Goal: Information Seeking & Learning: Learn about a topic

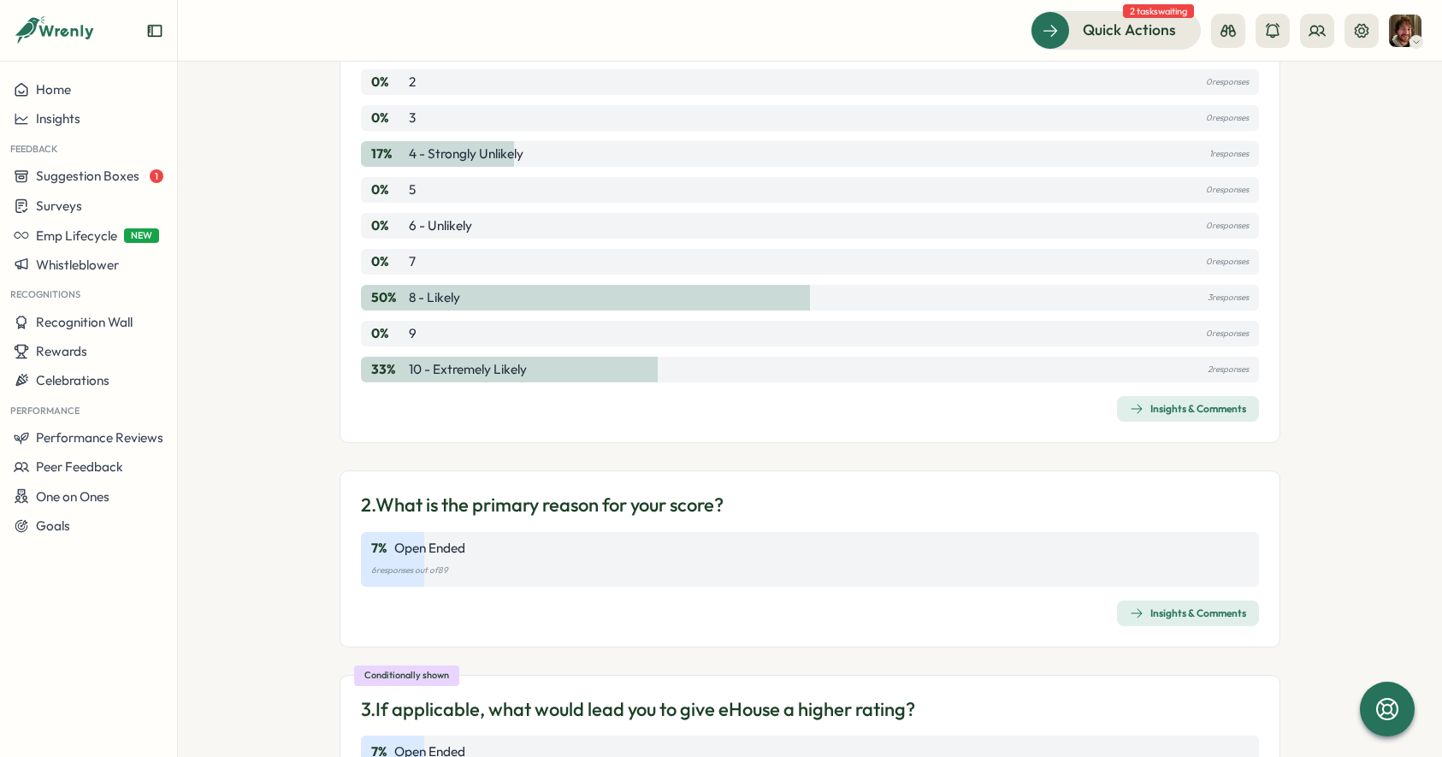
scroll to position [382, 0]
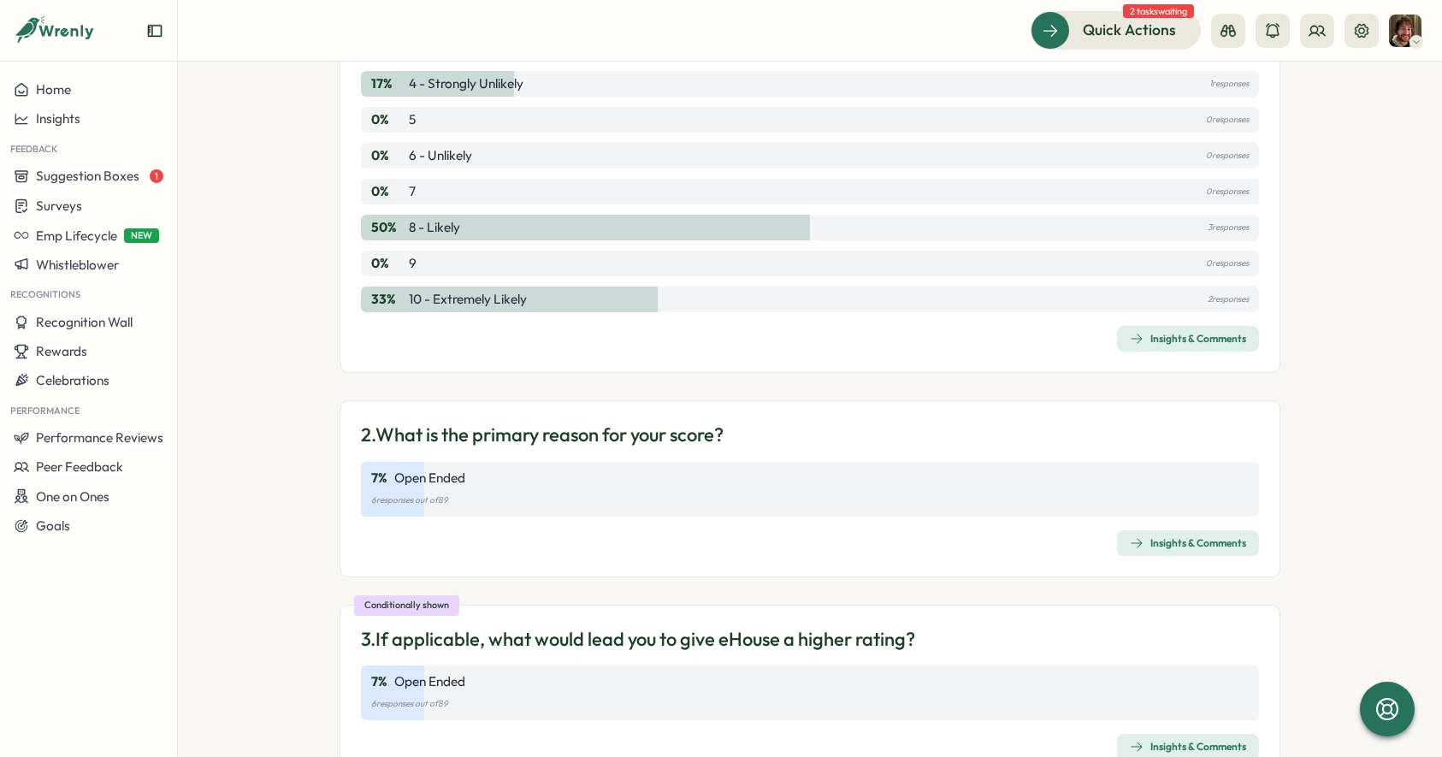
click at [1168, 541] on div "Insights & Comments" at bounding box center [1188, 543] width 116 height 14
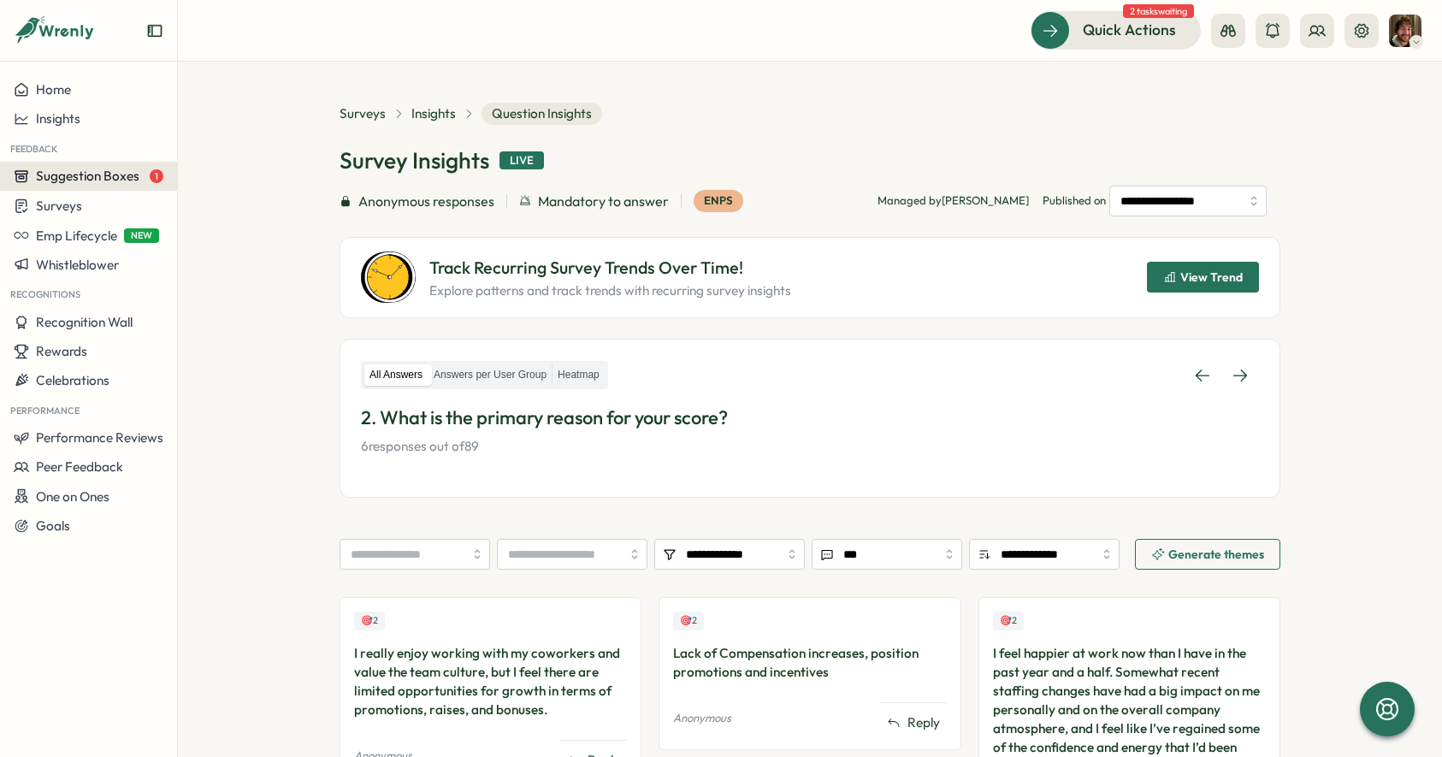
click at [91, 183] on span "Suggestion Boxes" at bounding box center [87, 176] width 103 height 16
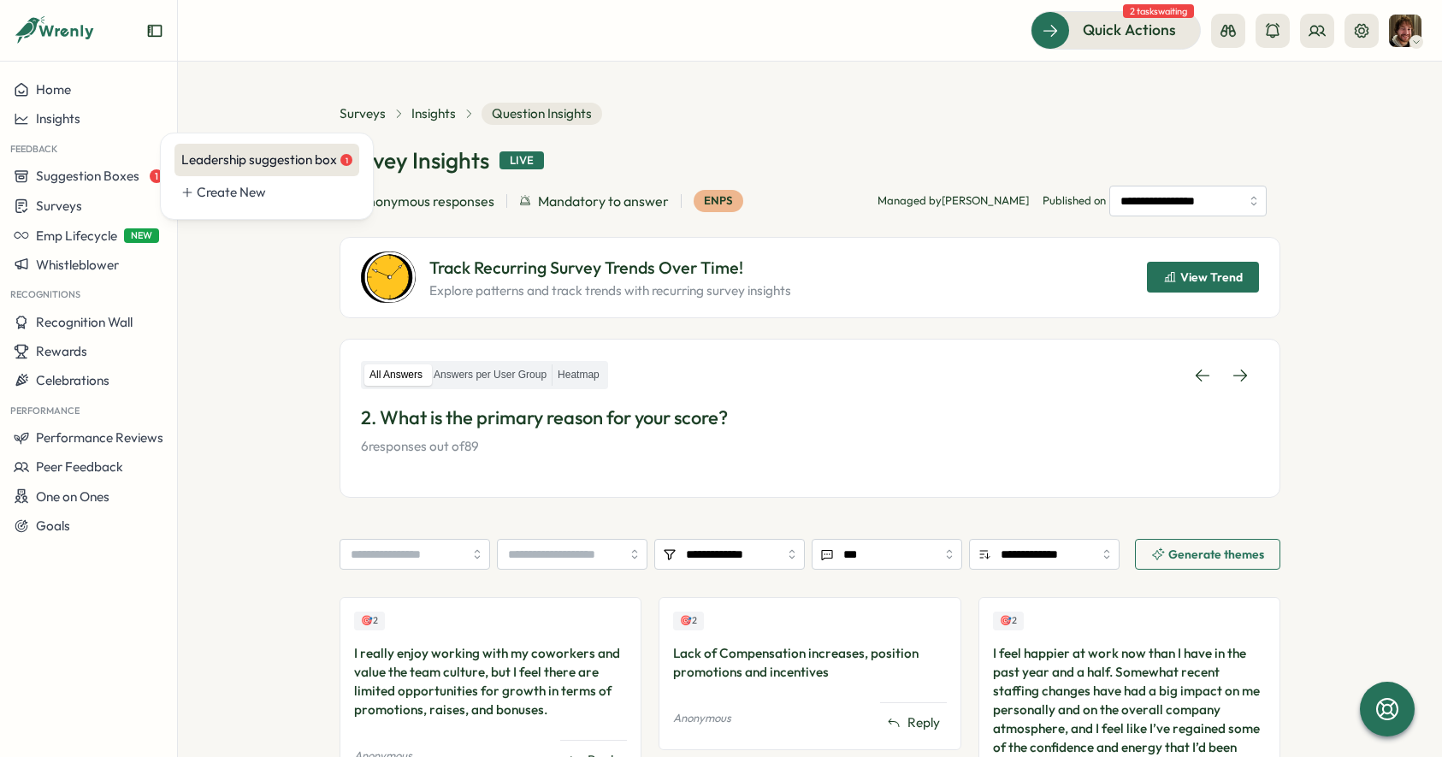
click at [206, 164] on div "Leadership suggestion box 1" at bounding box center [266, 160] width 171 height 19
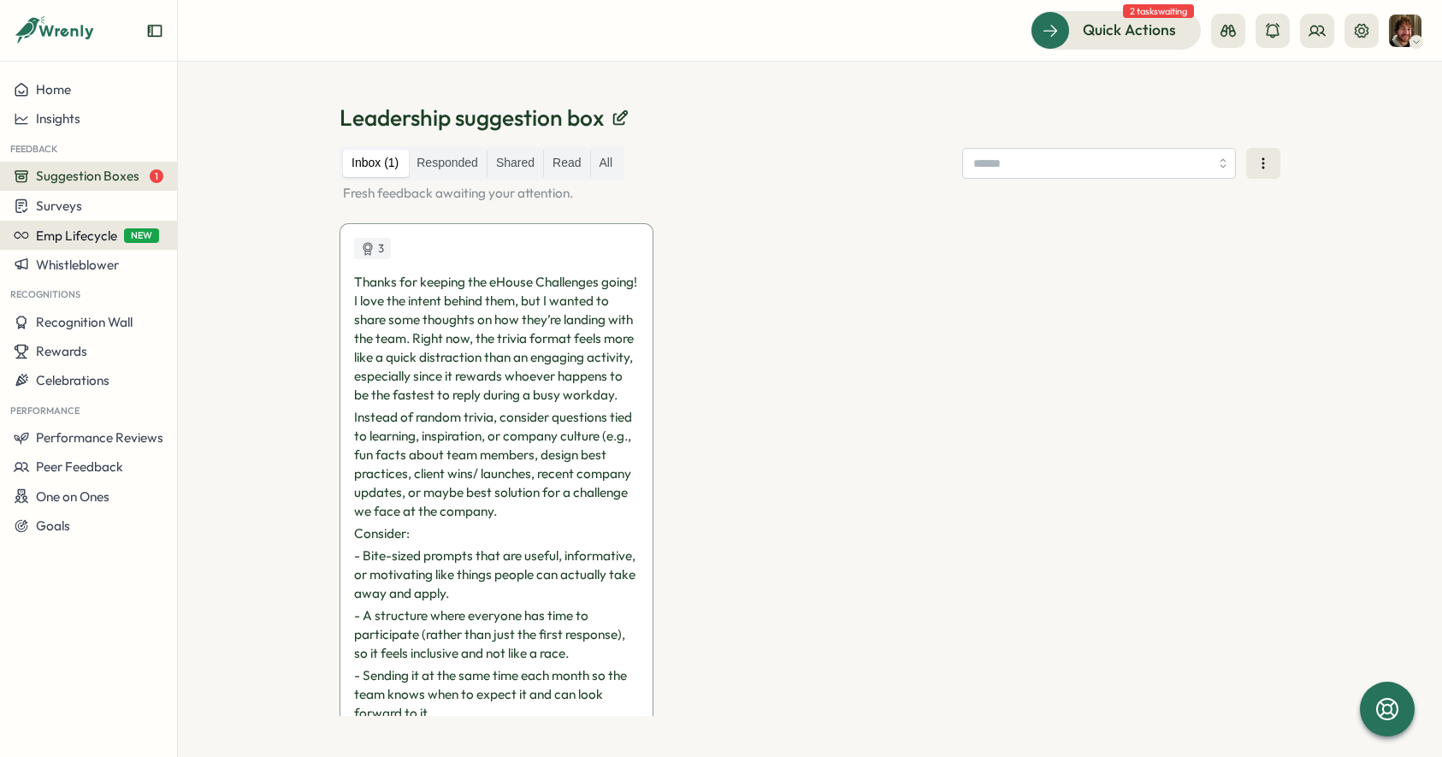
click at [63, 236] on span "Emp Lifecycle" at bounding box center [76, 236] width 81 height 16
click at [50, 207] on span "Surveys" at bounding box center [59, 206] width 46 height 16
click at [216, 169] on div "Insights" at bounding box center [244, 173] width 127 height 19
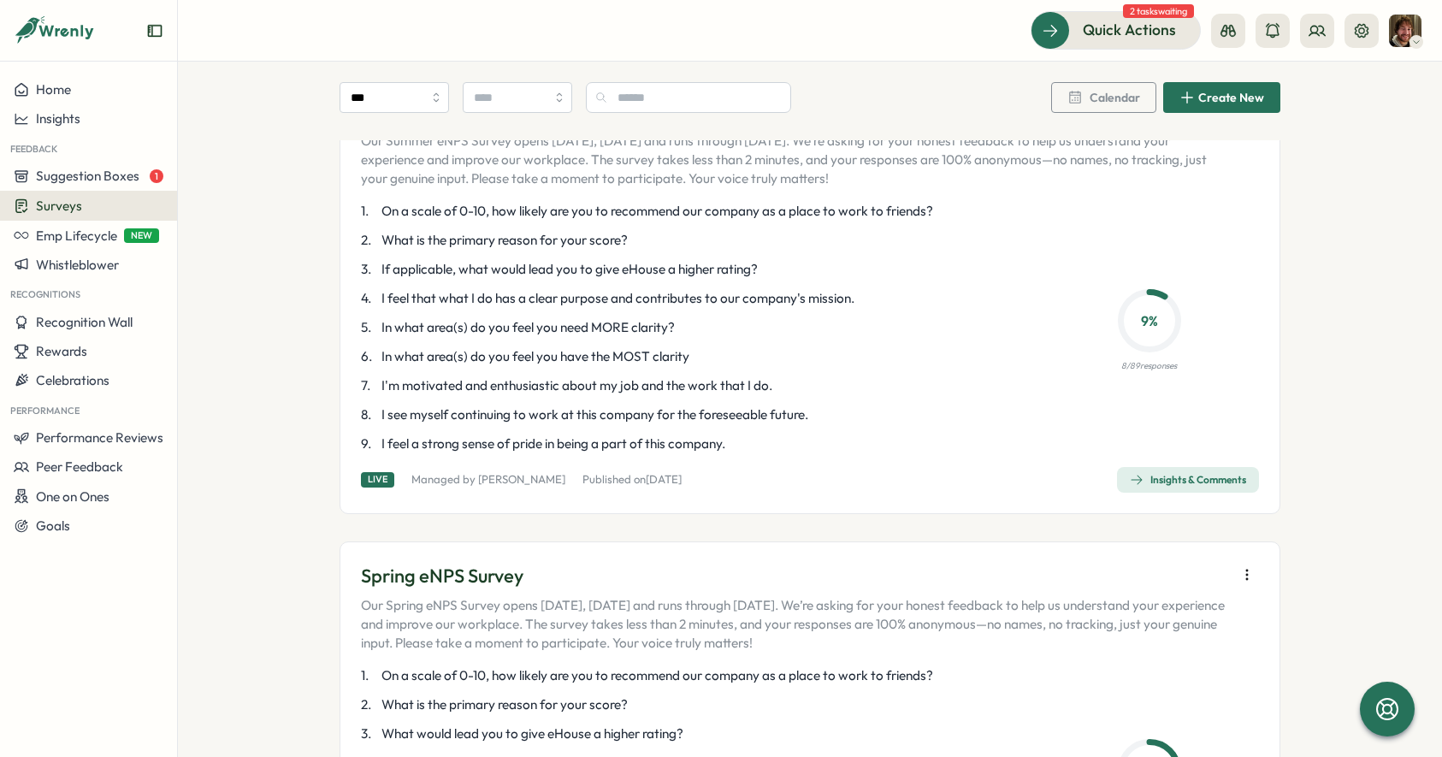
scroll to position [138, 0]
click at [1178, 479] on div "Insights & Comments" at bounding box center [1188, 477] width 116 height 14
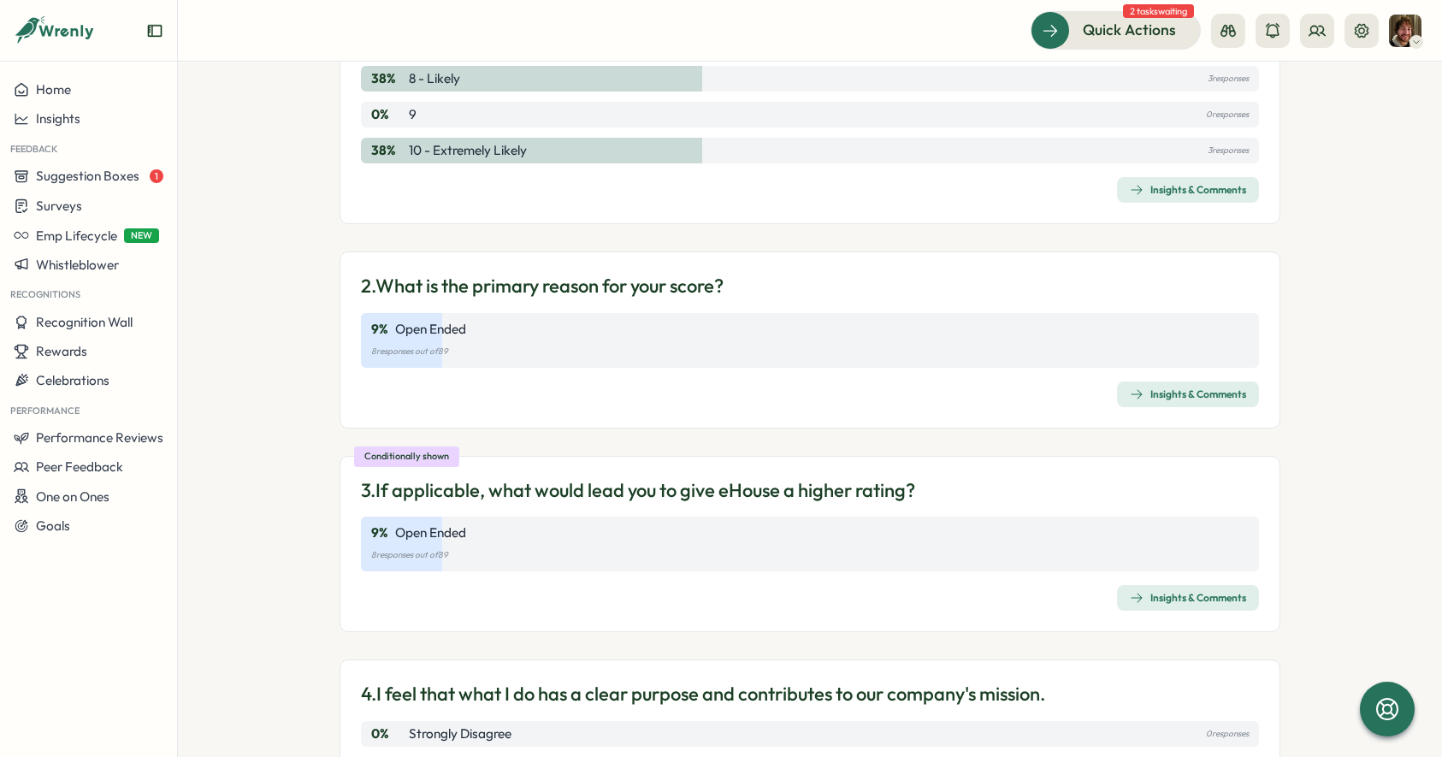
scroll to position [512, 0]
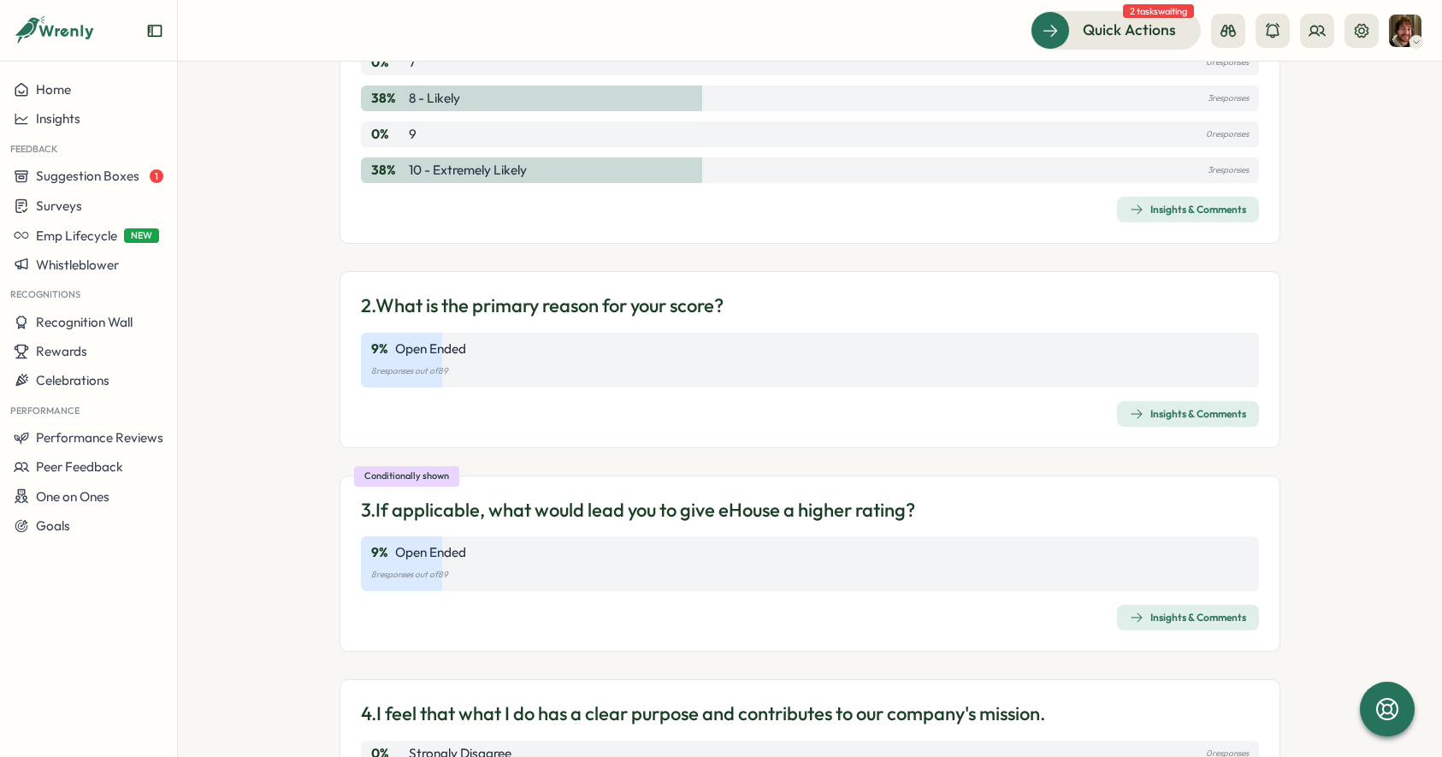
click at [1170, 423] on span "Insights & Comments" at bounding box center [1188, 414] width 116 height 24
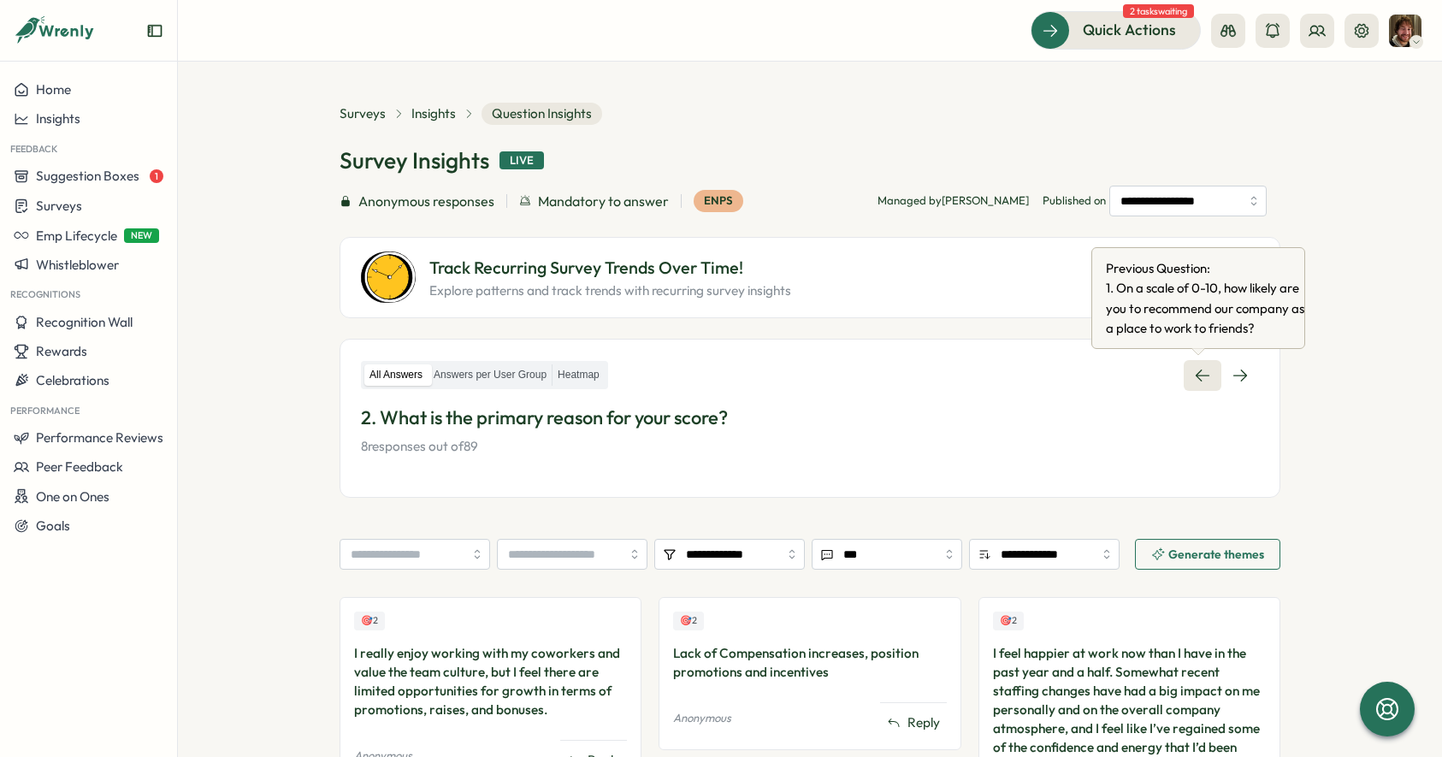
click at [1196, 375] on icon at bounding box center [1202, 375] width 17 height 17
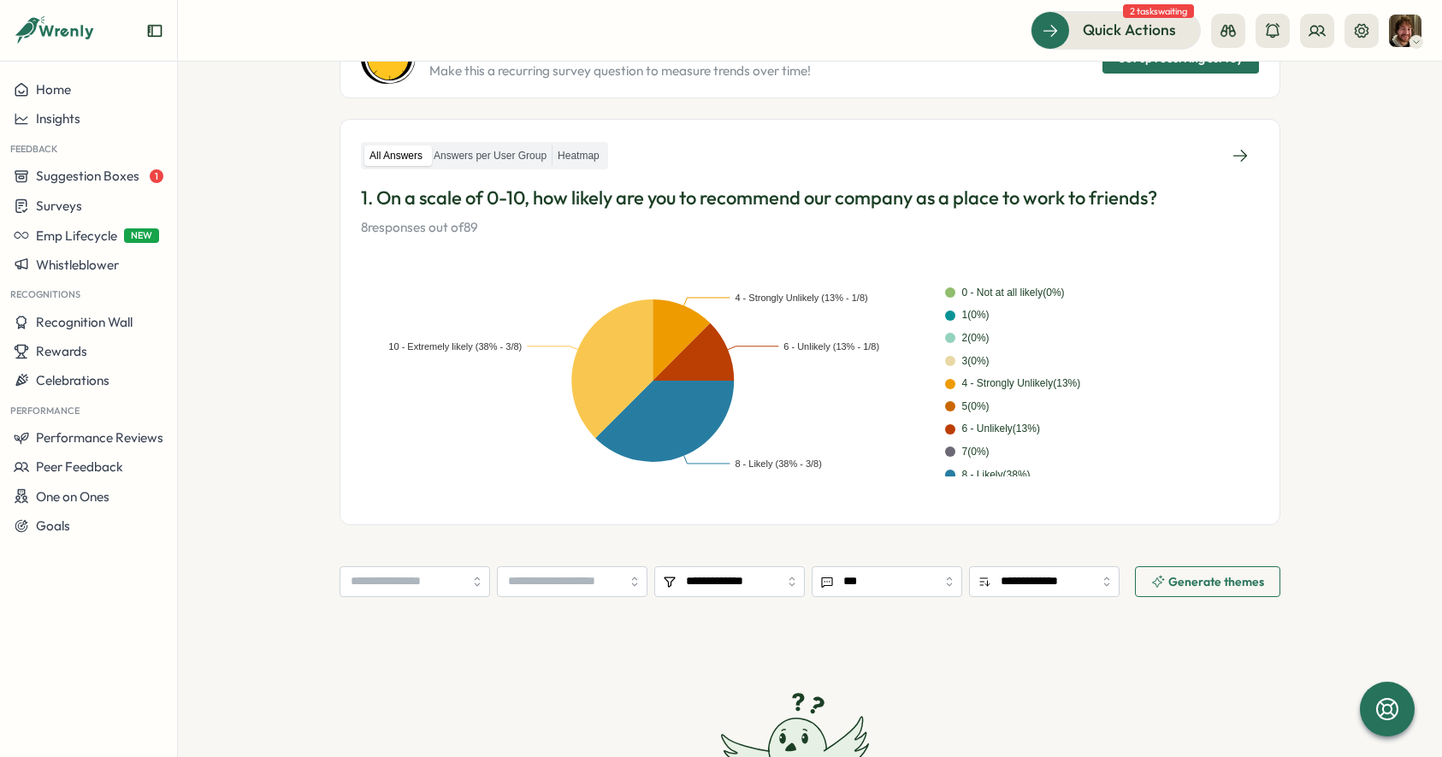
scroll to position [211, 0]
click at [707, 580] on input "**********" at bounding box center [729, 580] width 151 height 31
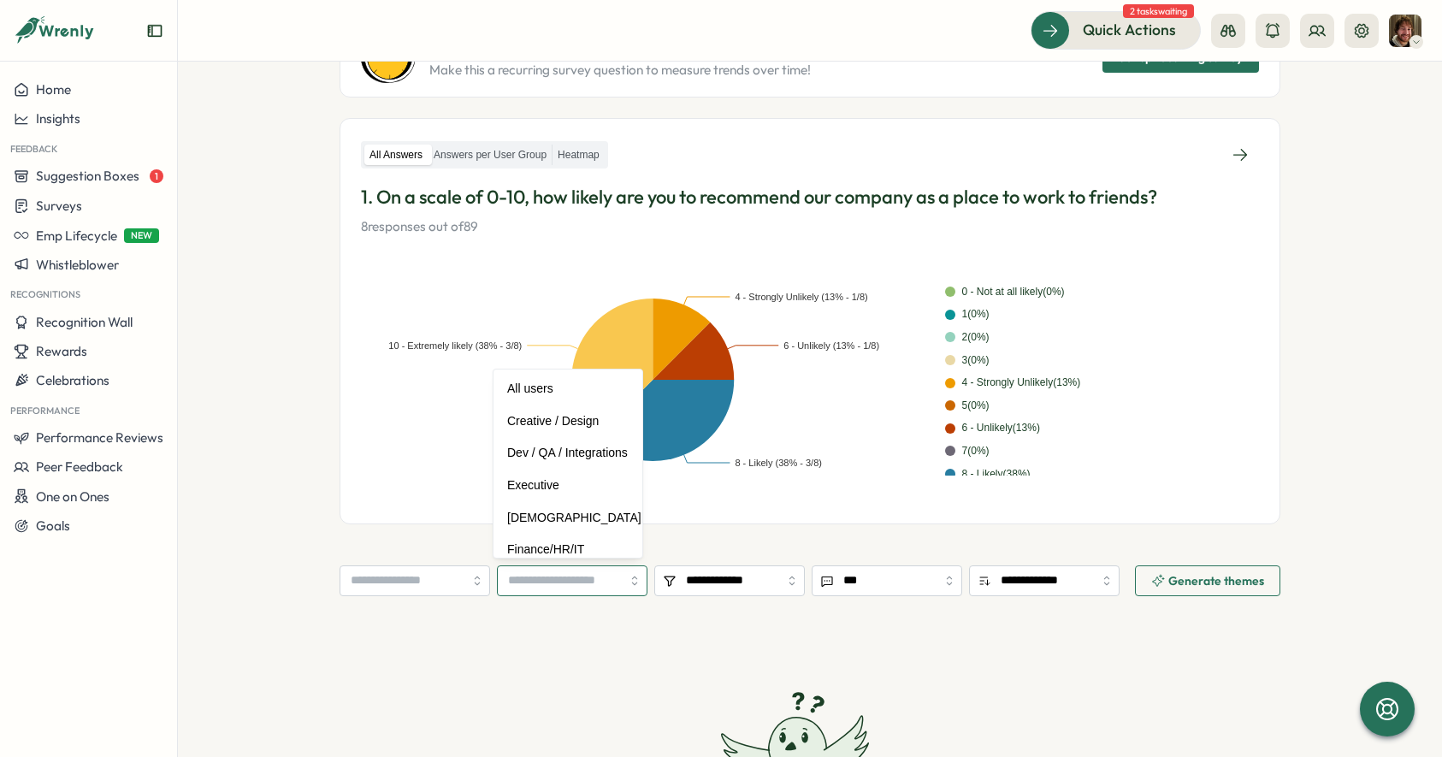
click at [566, 582] on input "search" at bounding box center [572, 580] width 151 height 31
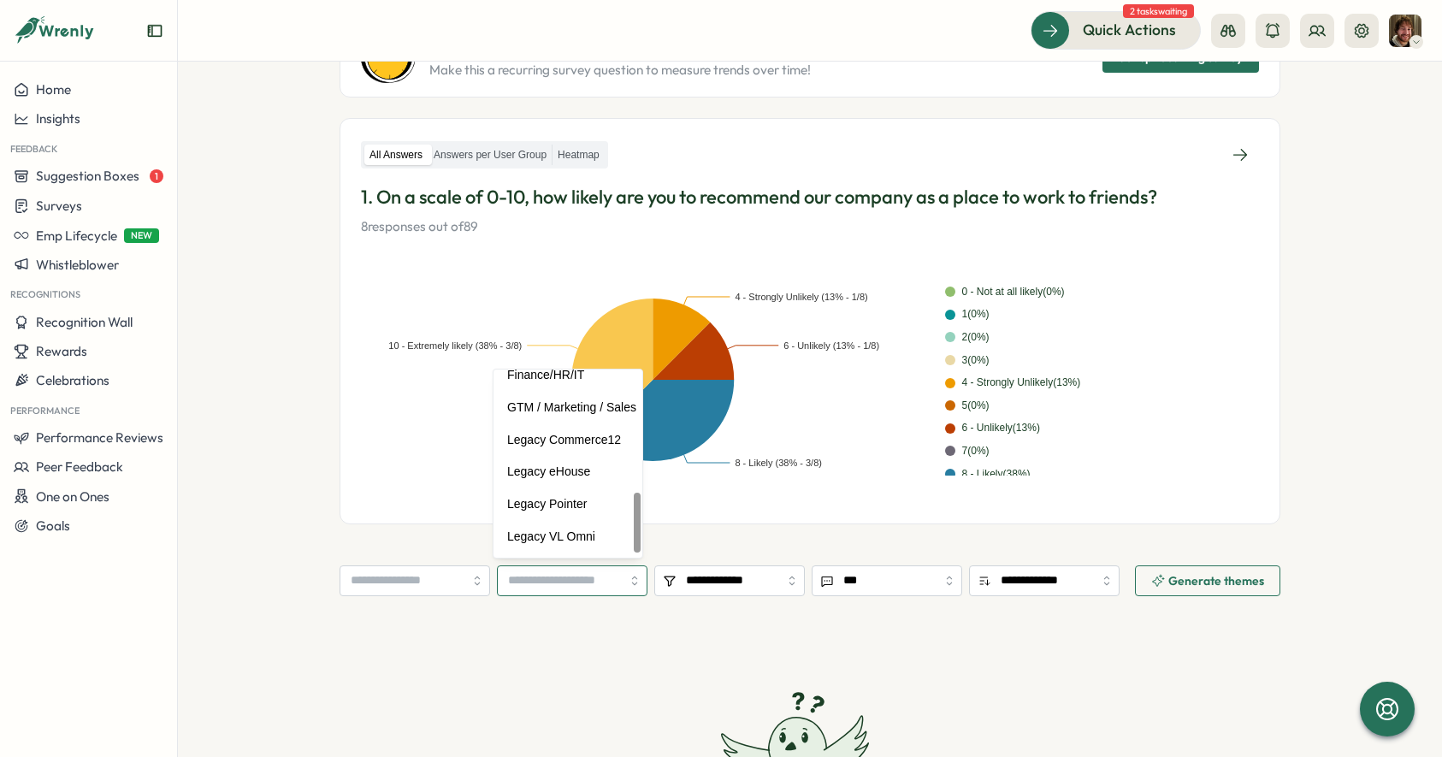
scroll to position [395, 0]
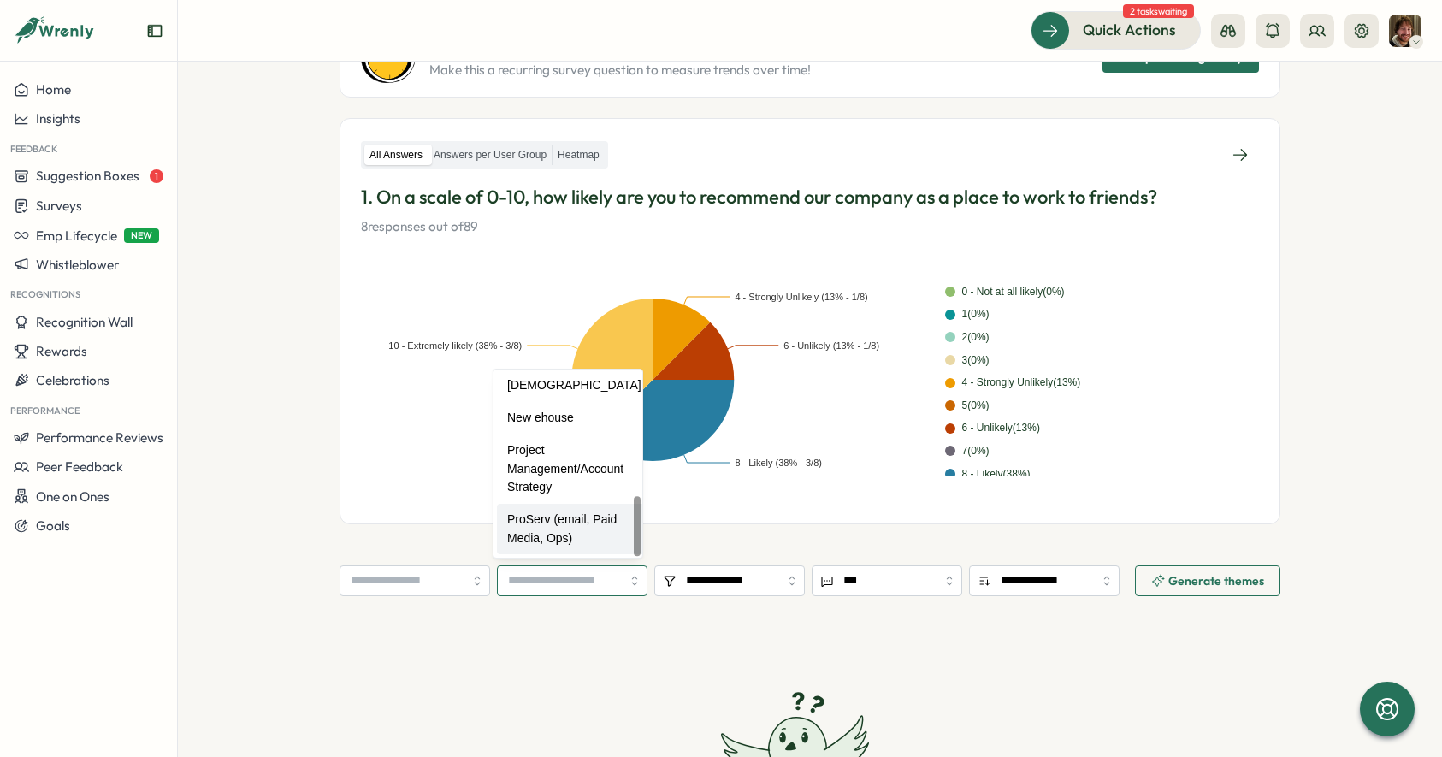
type input "**********"
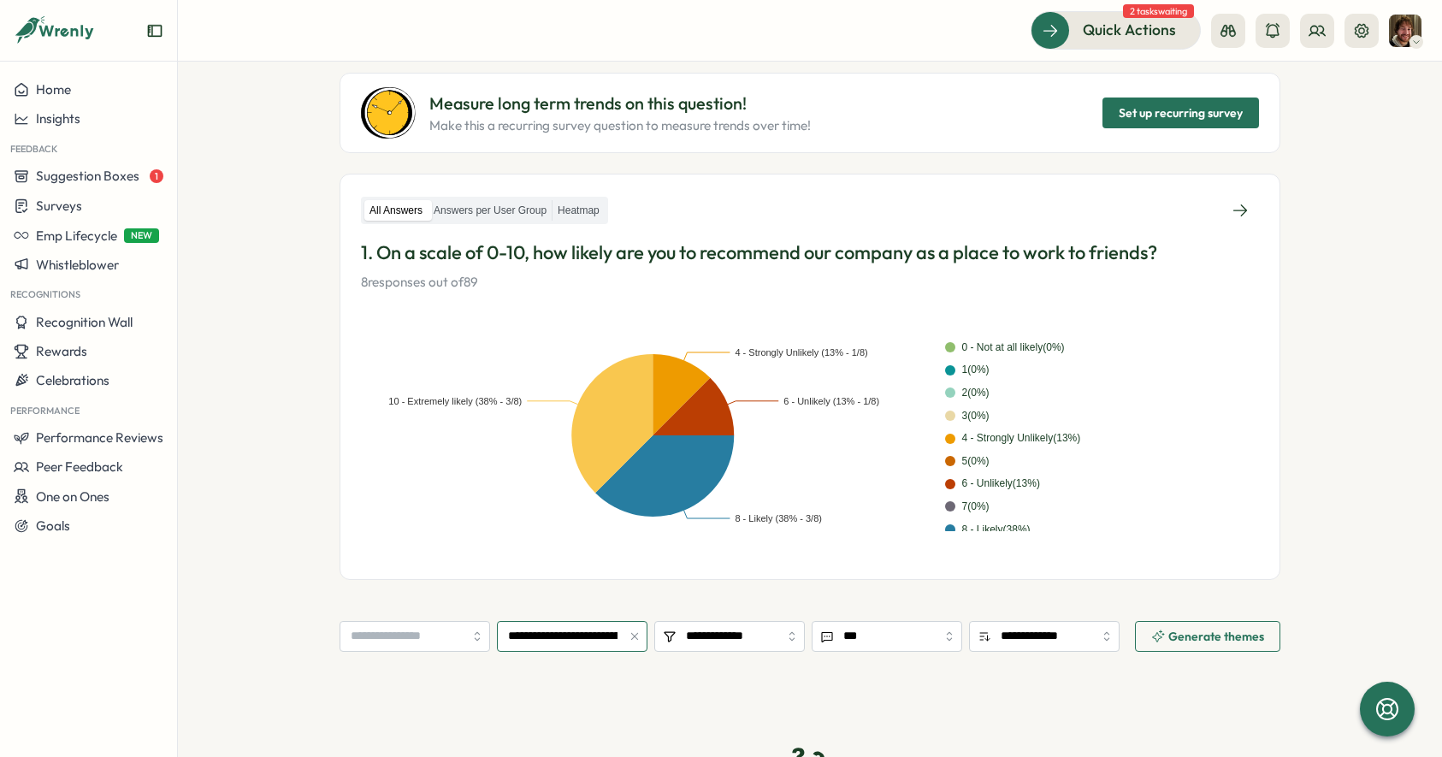
scroll to position [155, 0]
click at [493, 214] on label "Answers per User Group" at bounding box center [490, 211] width 123 height 21
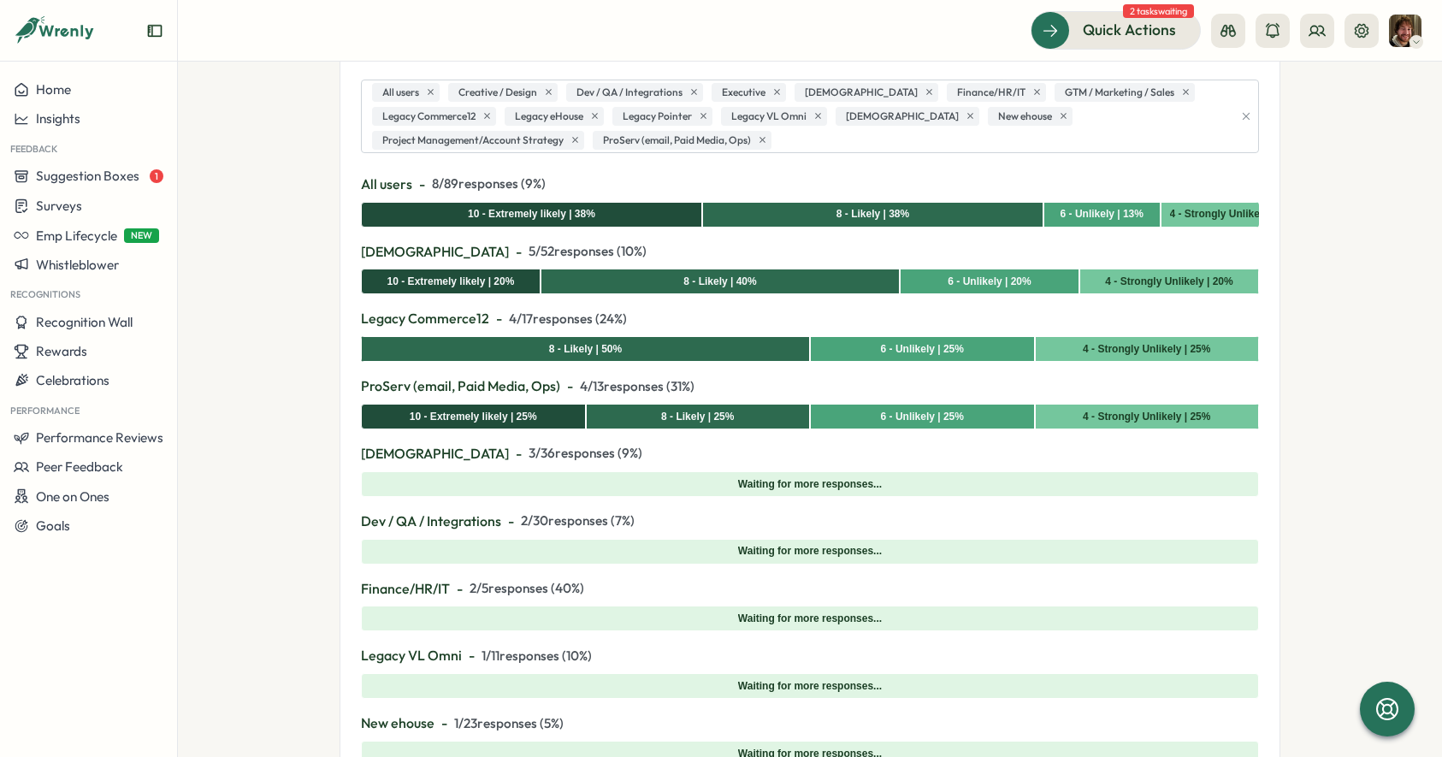
scroll to position [376, 0]
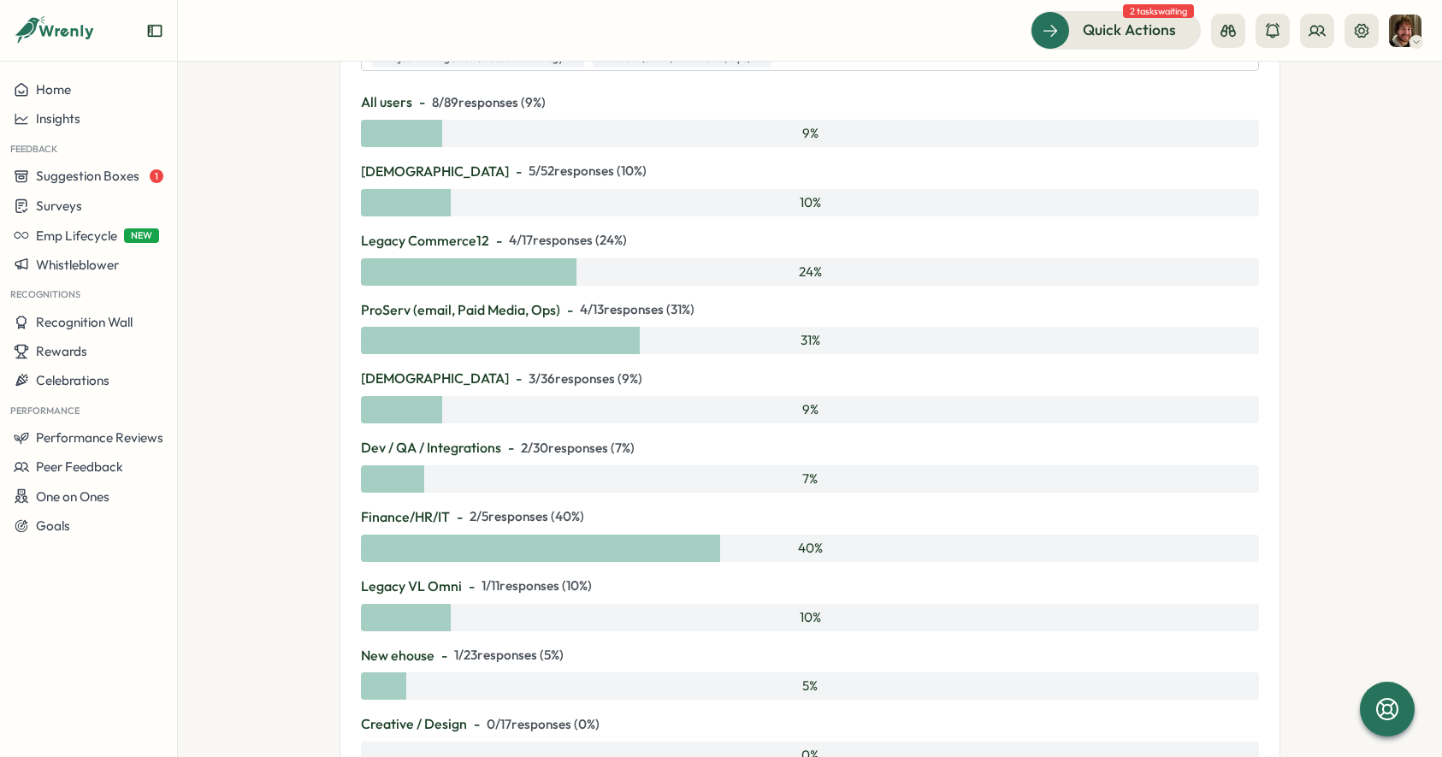
scroll to position [480, 0]
click at [710, 546] on div at bounding box center [540, 547] width 359 height 27
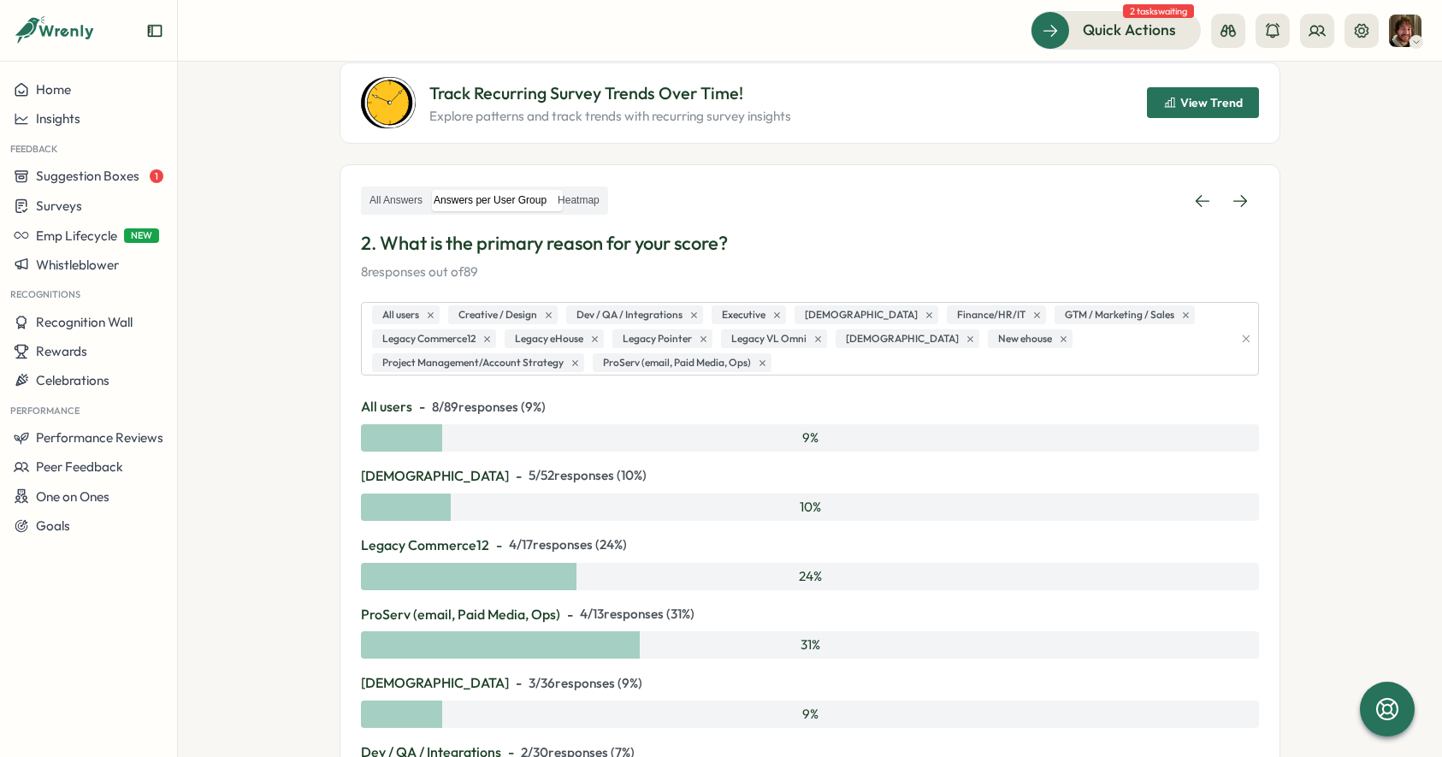
scroll to position [38, 0]
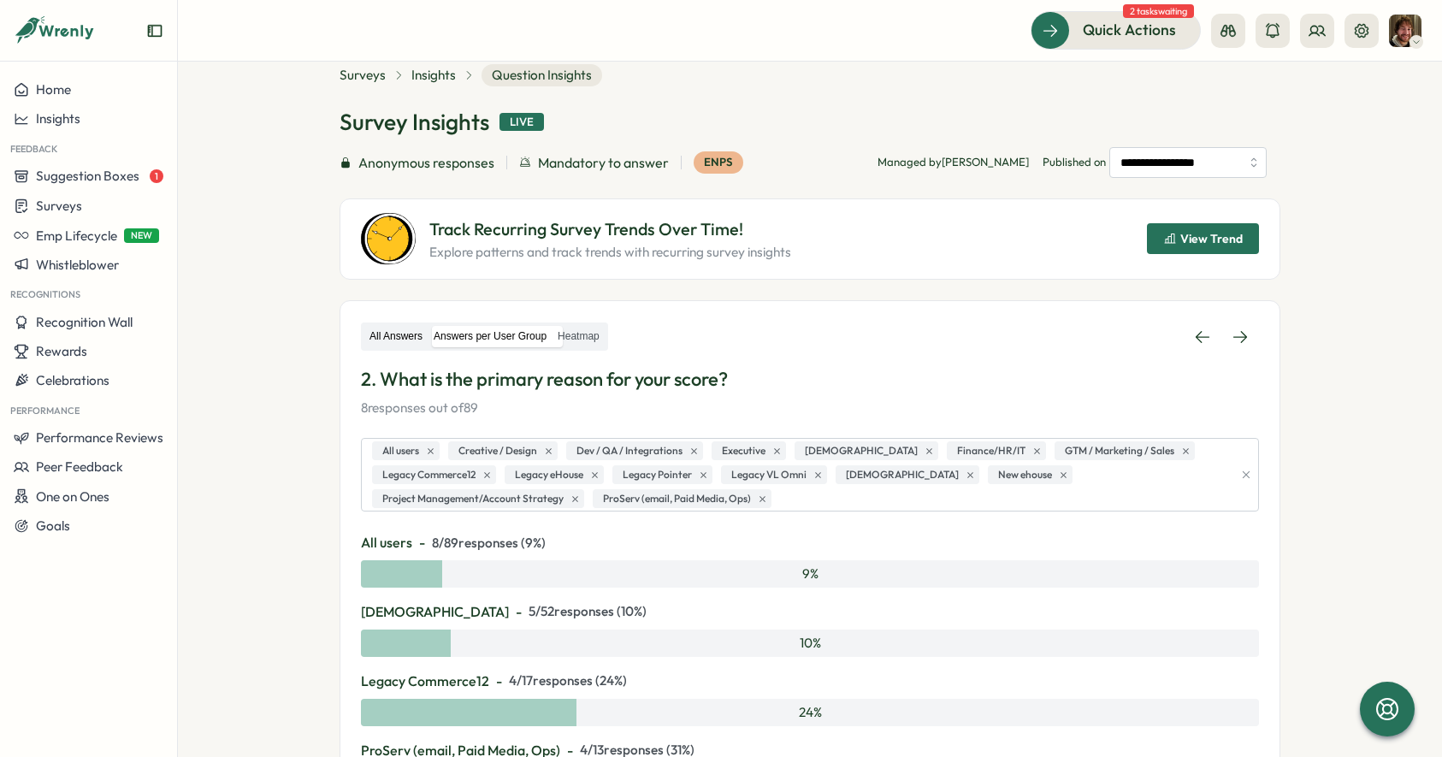
click at [381, 338] on label "All Answers" at bounding box center [395, 336] width 63 height 21
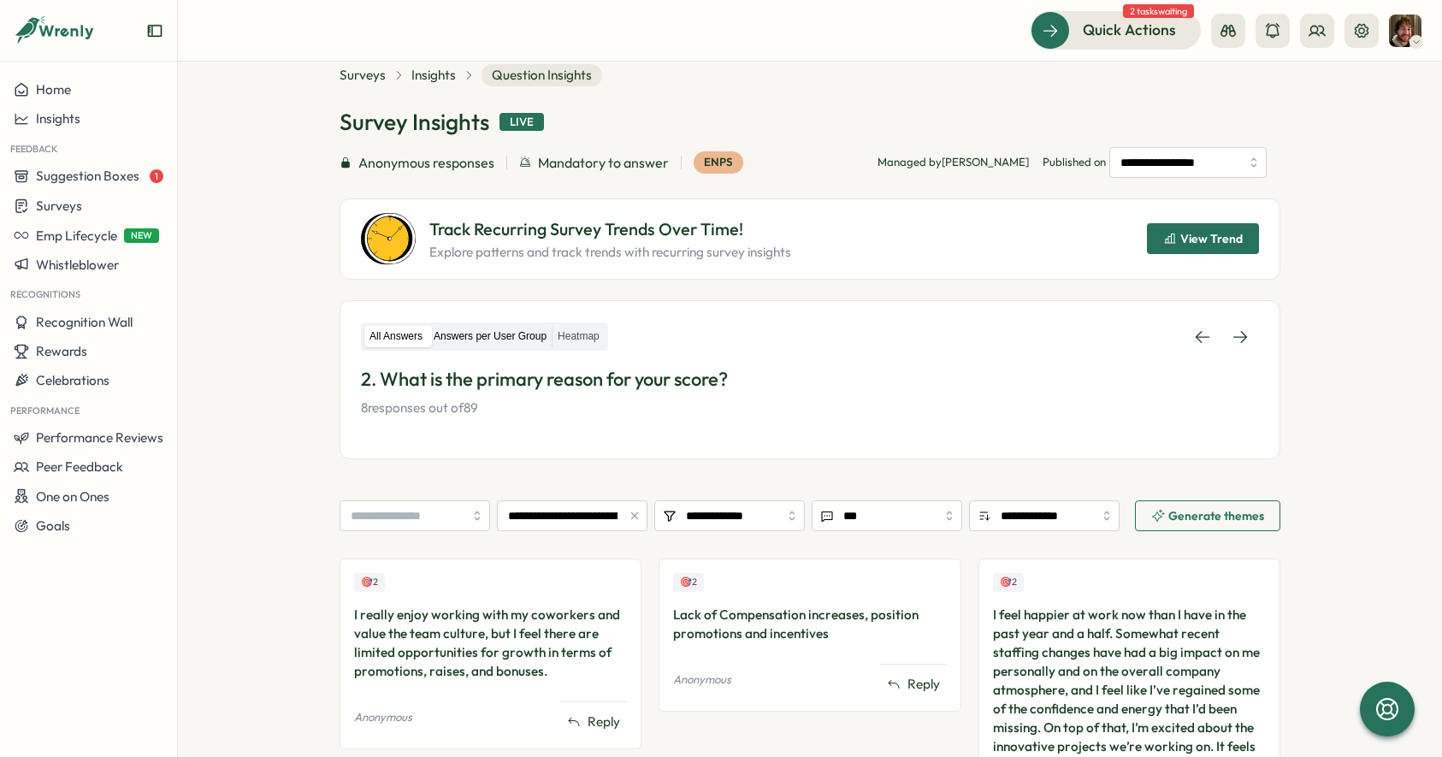
click at [490, 345] on label "Answers per User Group" at bounding box center [490, 336] width 123 height 21
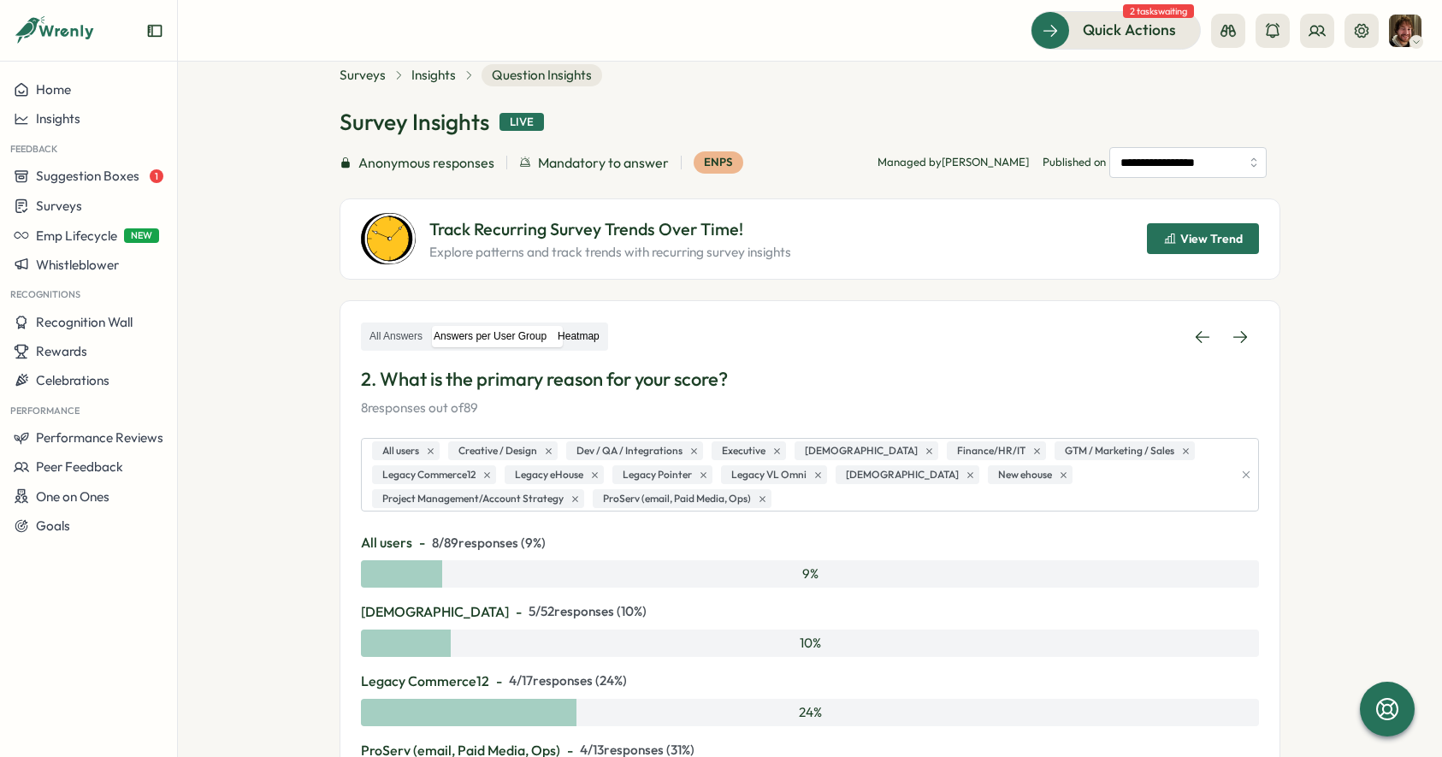
click at [604, 332] on label "Heatmap" at bounding box center [579, 336] width 52 height 21
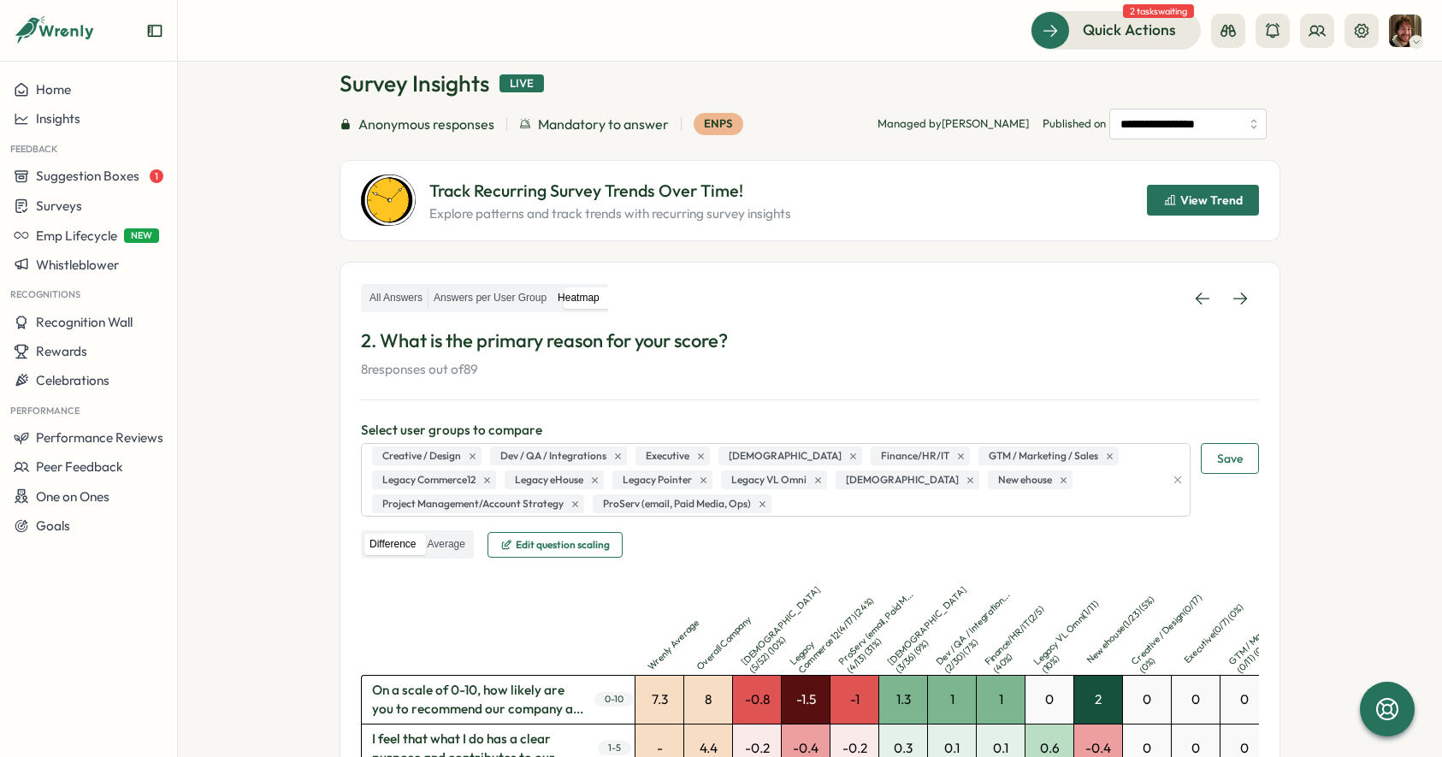
scroll to position [92, 0]
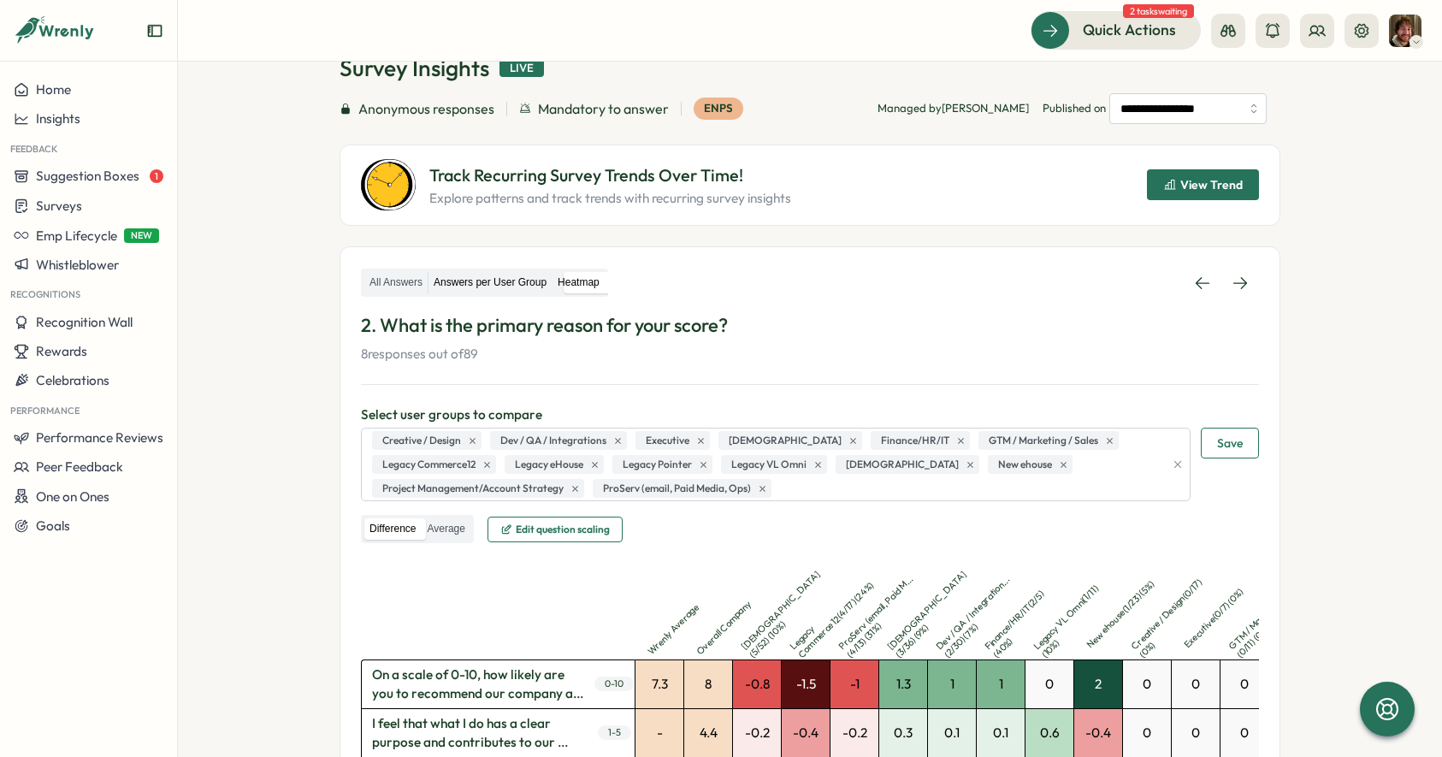
click at [470, 287] on label "Answers per User Group" at bounding box center [490, 282] width 123 height 21
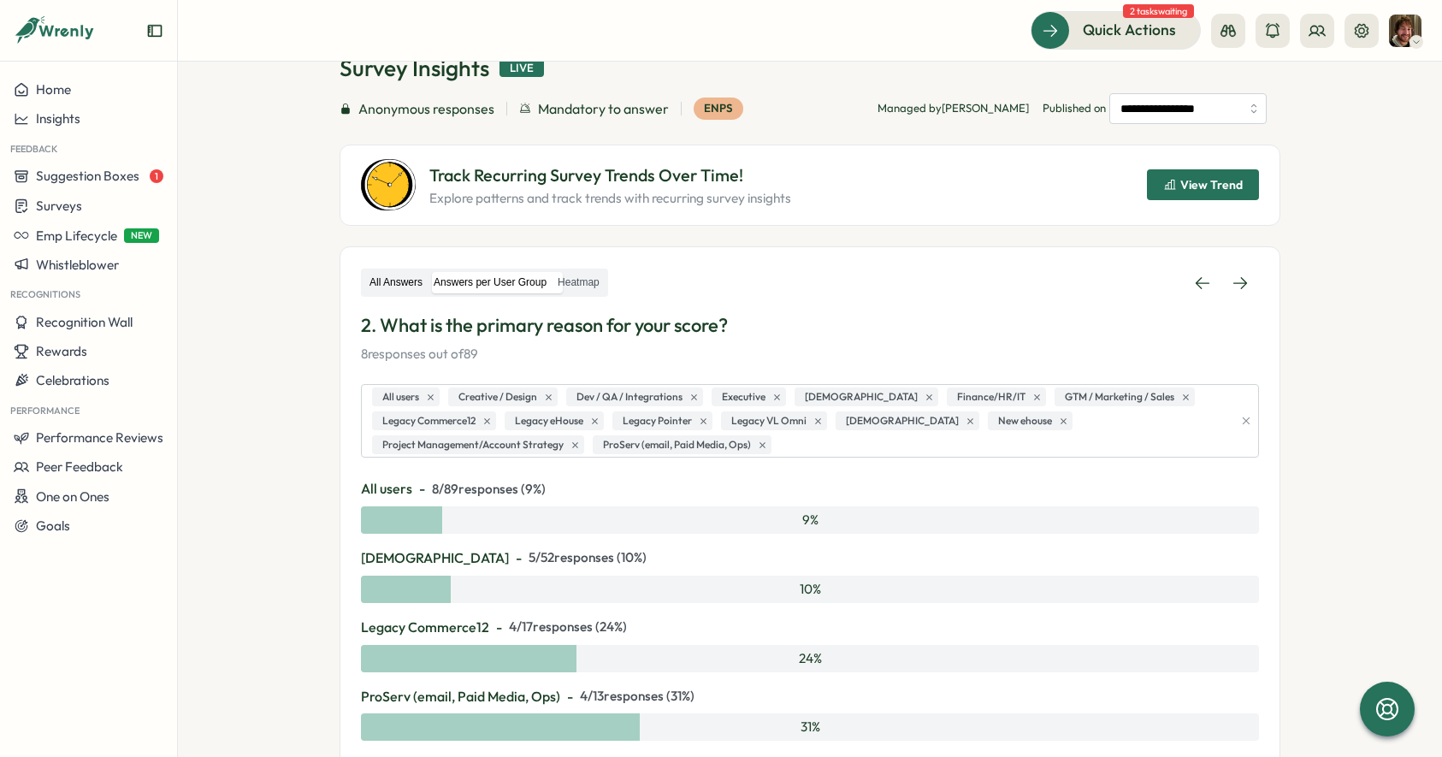
click at [405, 286] on label "All Answers" at bounding box center [395, 282] width 63 height 21
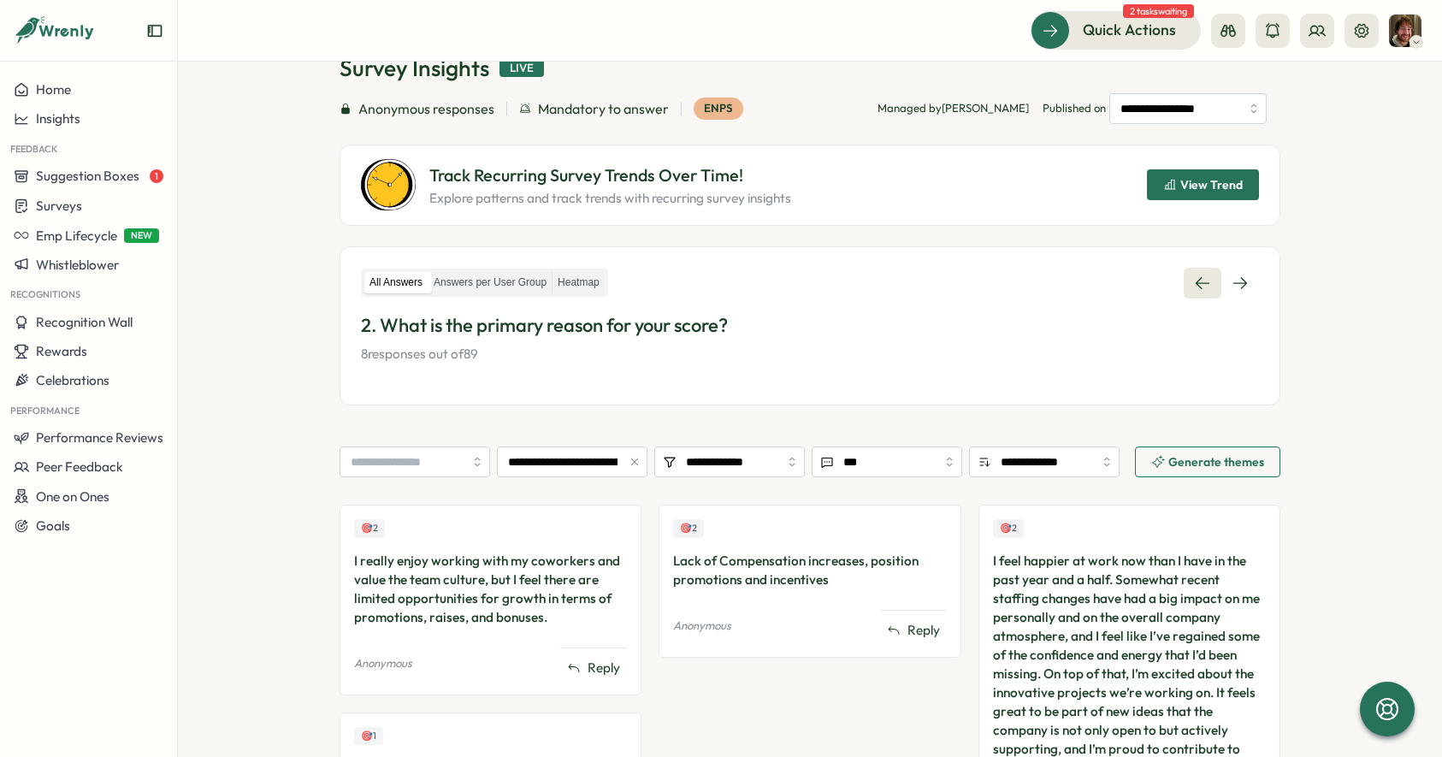
click at [1188, 272] on link at bounding box center [1203, 283] width 38 height 31
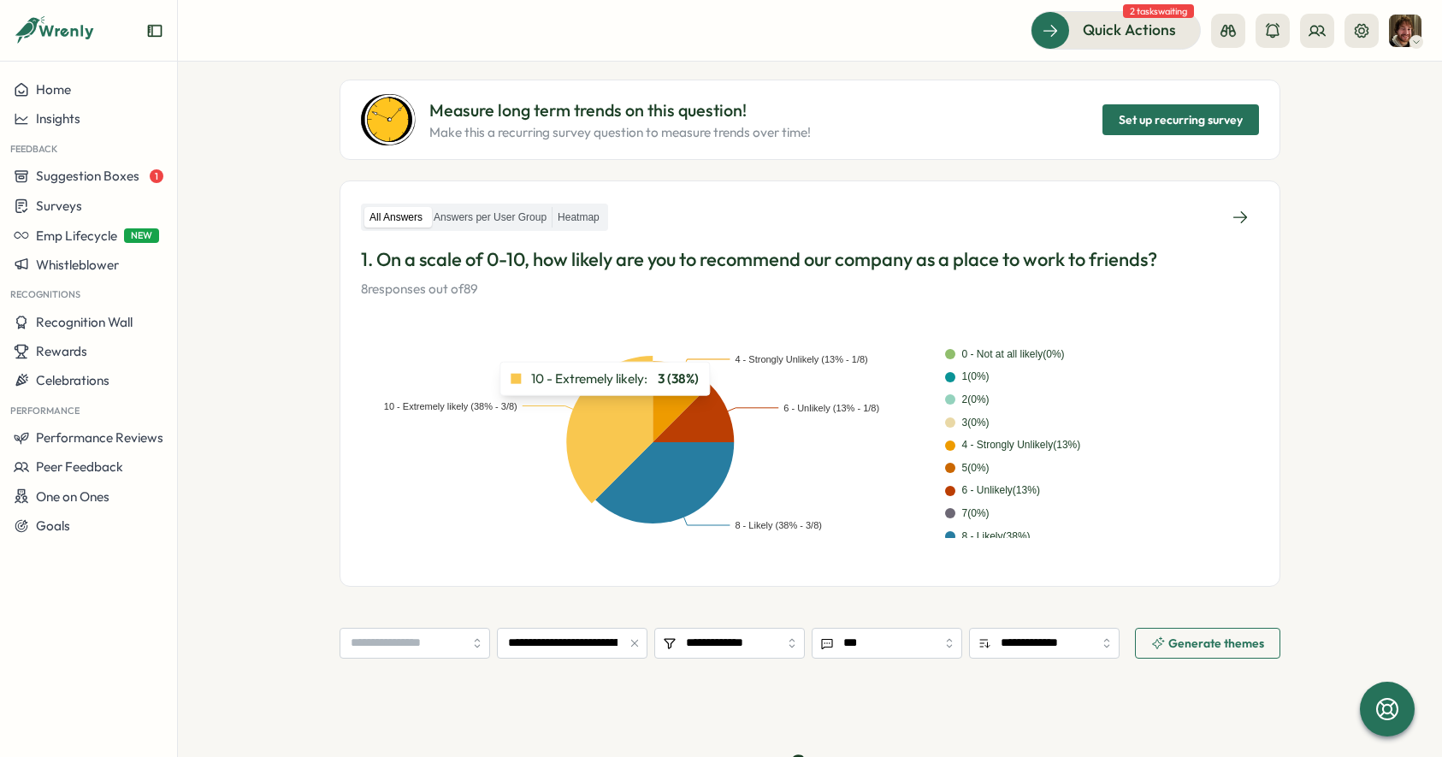
scroll to position [169, 0]
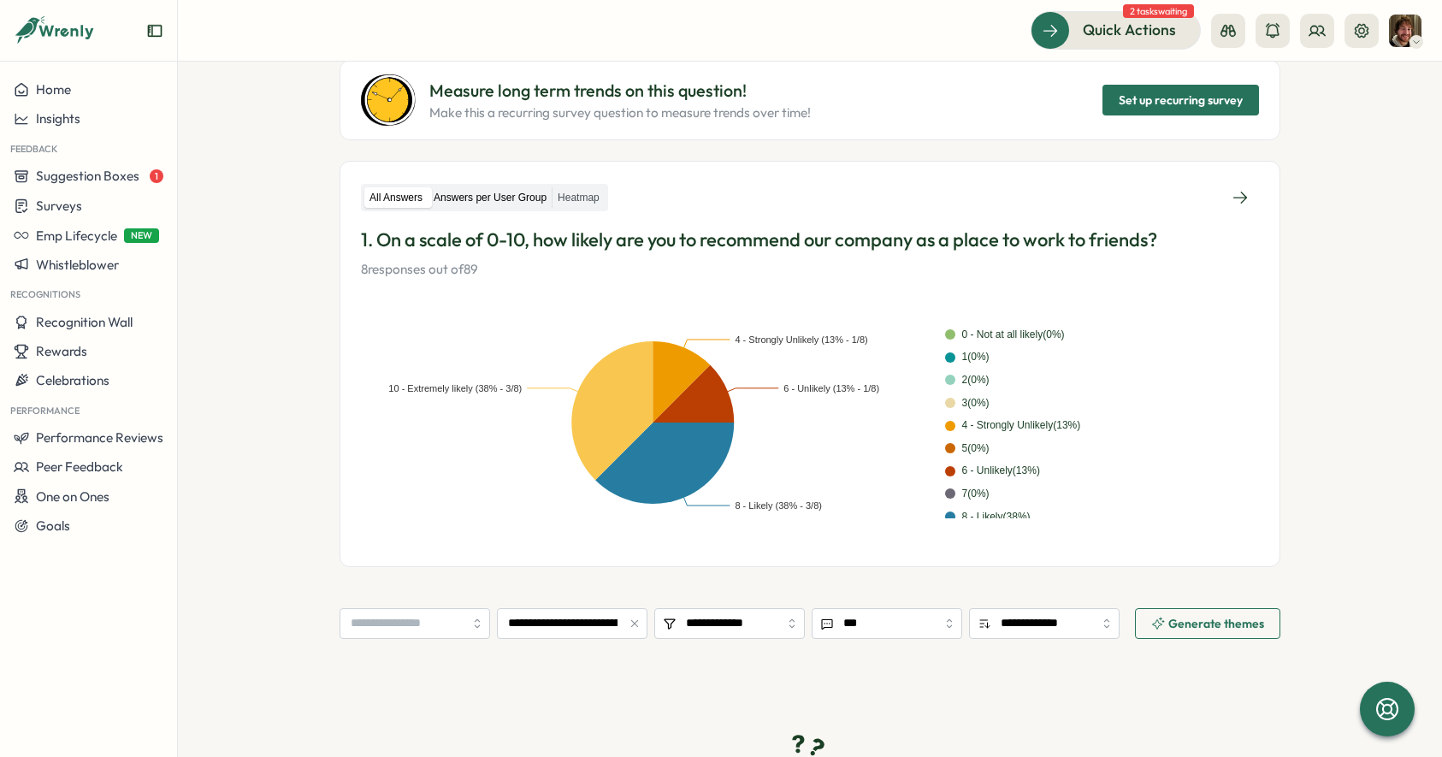
click at [474, 196] on label "Answers per User Group" at bounding box center [490, 197] width 123 height 21
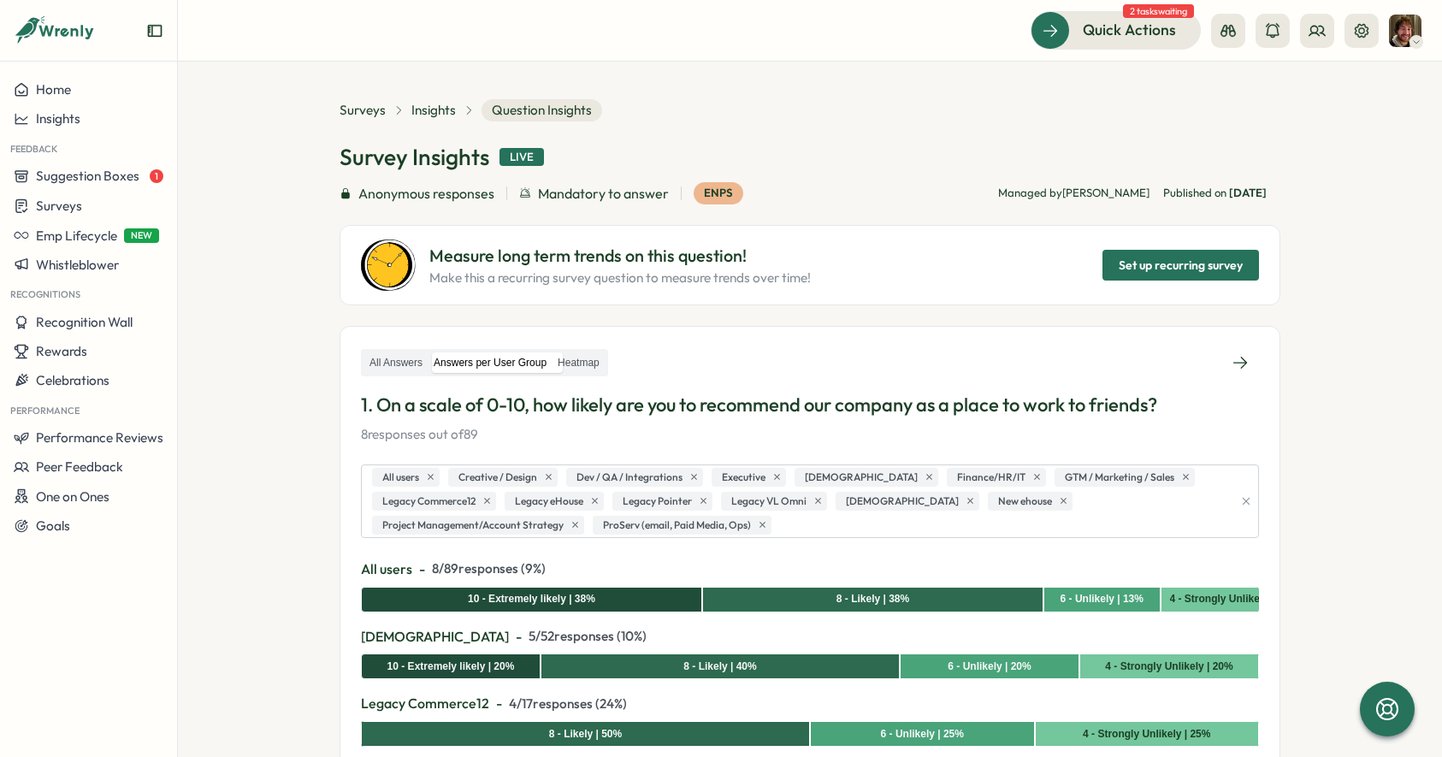
scroll to position [0, 0]
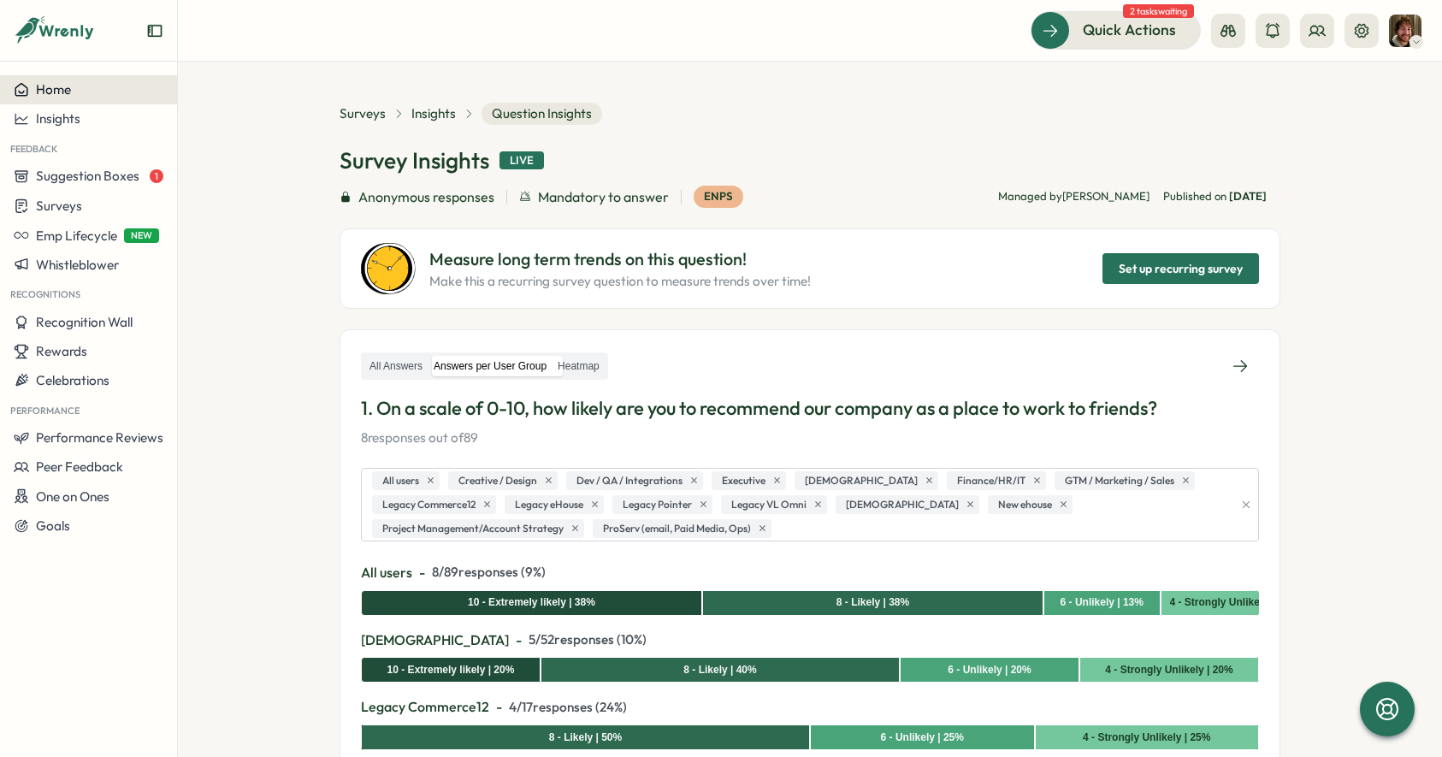
click at [57, 90] on span "Home" at bounding box center [53, 89] width 35 height 16
